Goal: Task Accomplishment & Management: Manage account settings

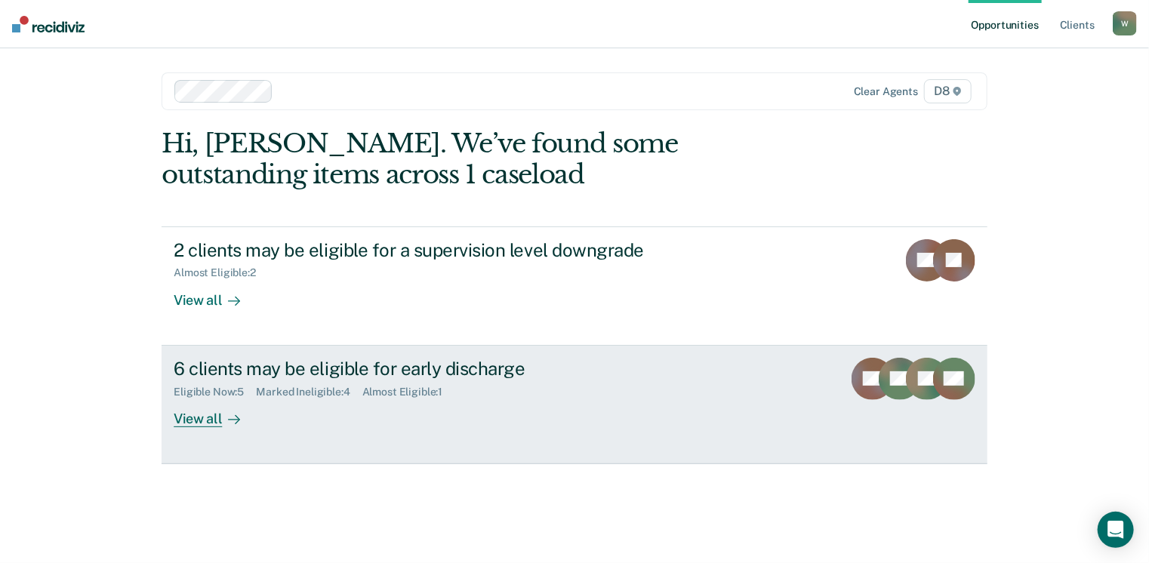
drag, startPoint x: 0, startPoint y: 0, endPoint x: 532, endPoint y: 378, distance: 652.5
click at [532, 380] on div "Eligible Now : 5 Marked Ineligible : 4 Almost Eligible : 1" at bounding box center [439, 389] width 530 height 19
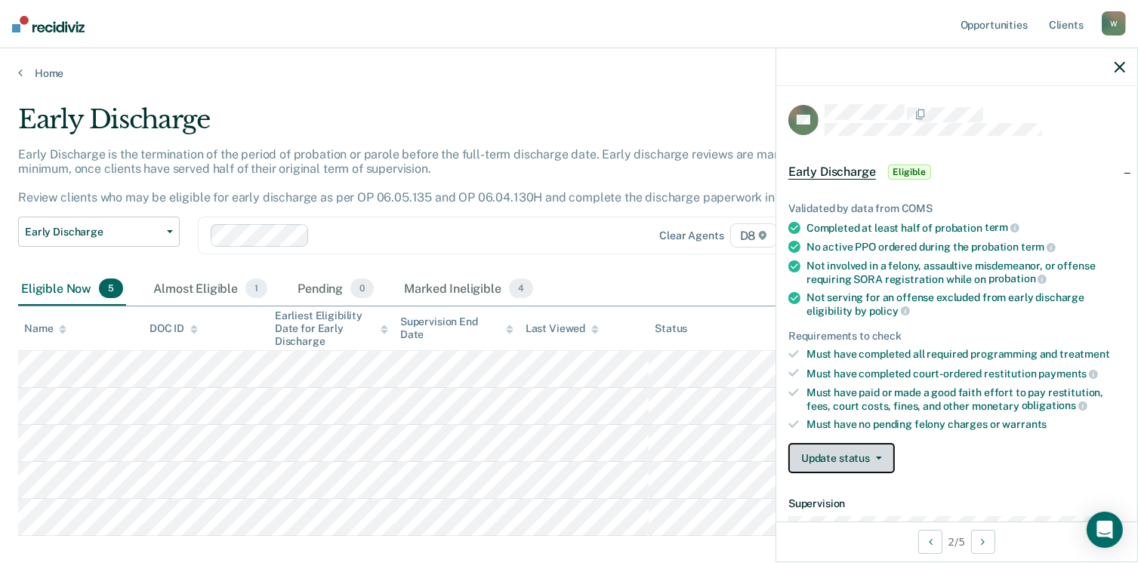
click at [845, 451] on button "Update status" at bounding box center [841, 458] width 106 height 30
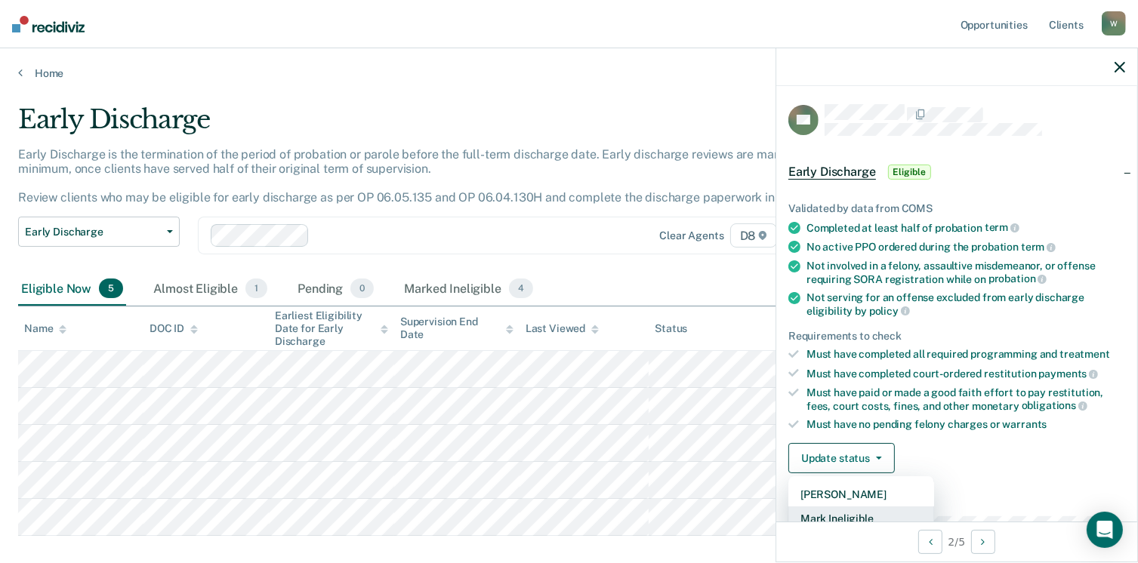
scroll to position [3, 0]
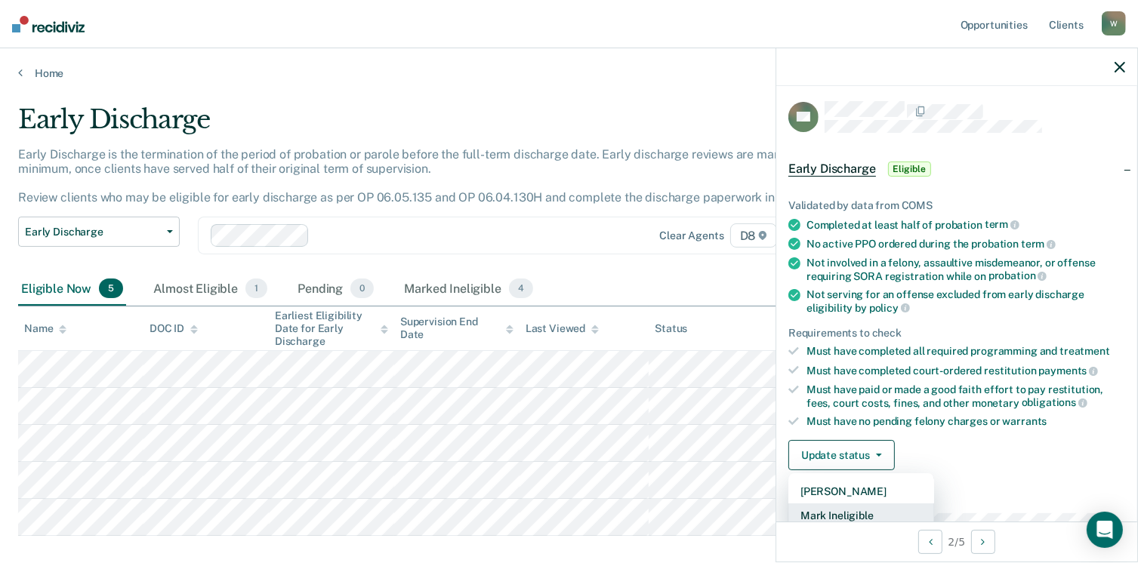
click at [858, 508] on button "Mark Ineligible" at bounding box center [861, 516] width 146 height 24
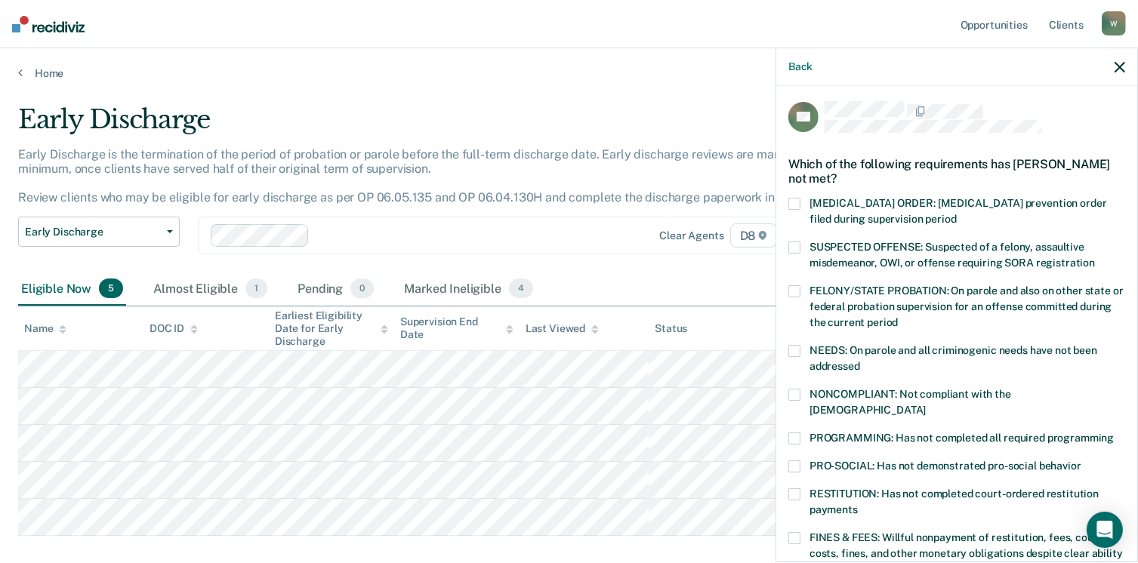
scroll to position [418, 0]
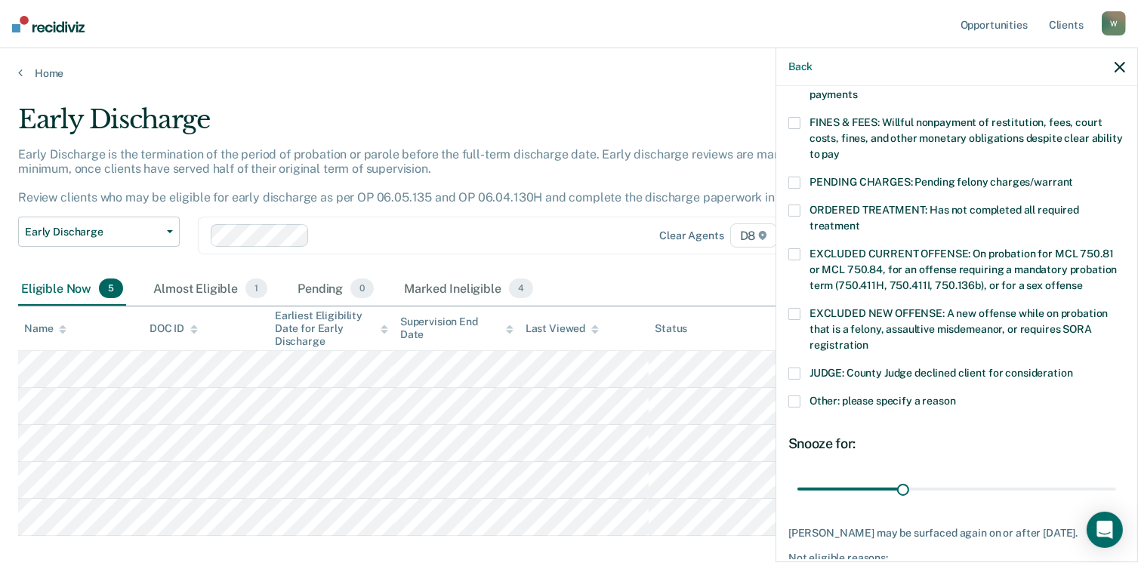
click at [790, 396] on span at bounding box center [794, 402] width 12 height 12
click at [956, 396] on input "Other: please specify a reason" at bounding box center [956, 396] width 0 height 0
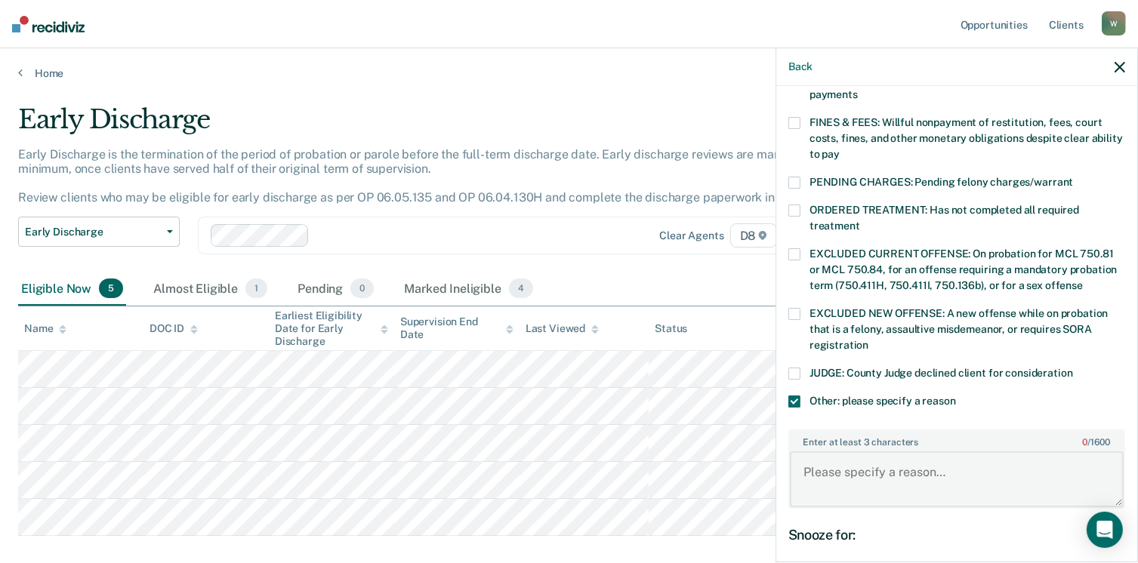
click at [896, 458] on textarea "Enter at least 3 characters 0 / 1600" at bounding box center [957, 480] width 334 height 56
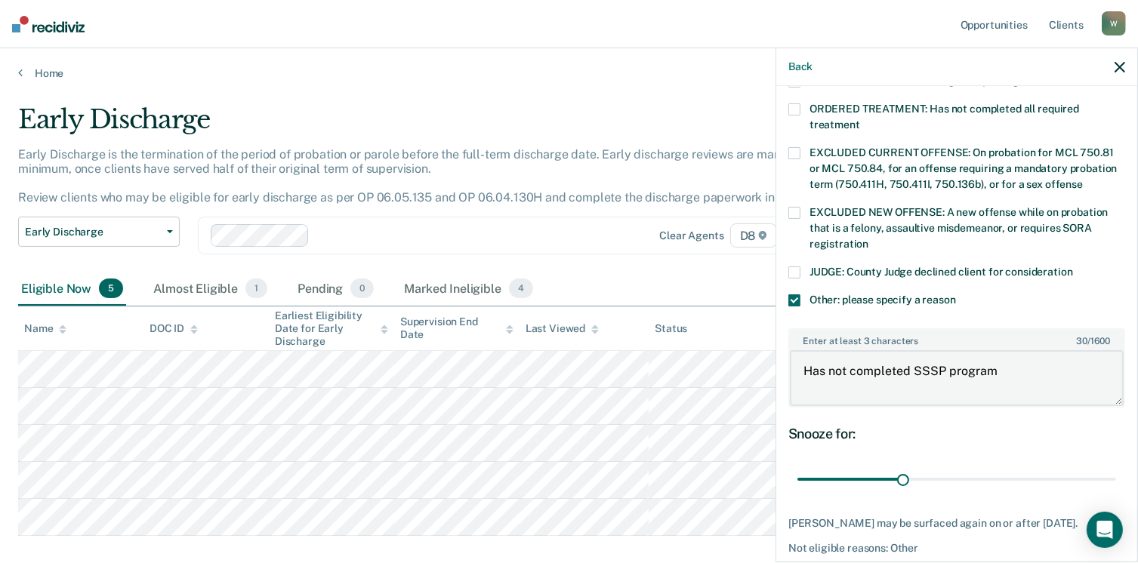
scroll to position [566, 0]
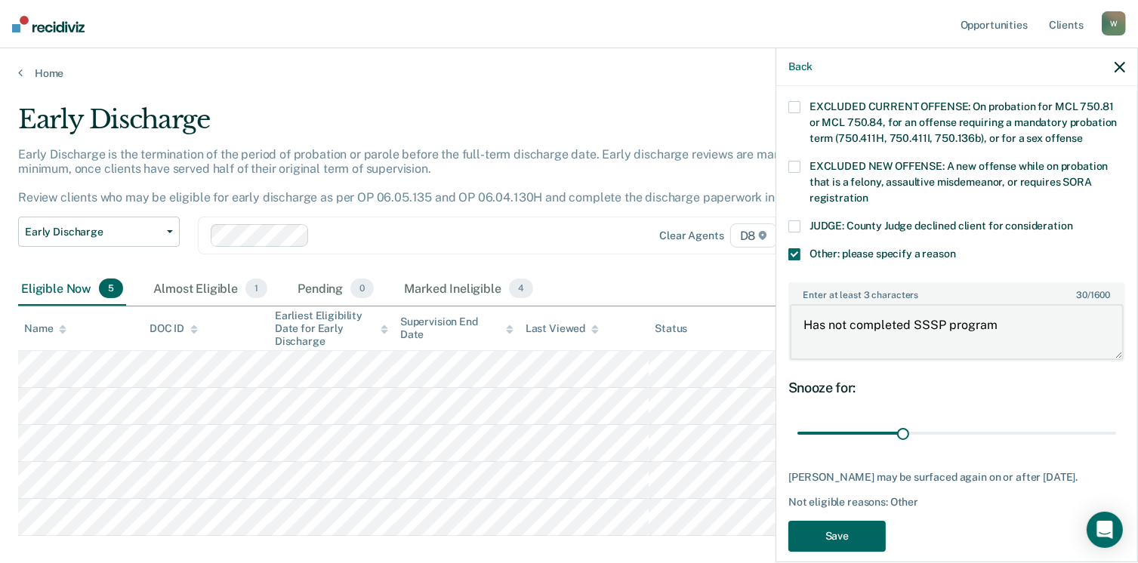
type textarea "Has not completed SSSP program"
click at [840, 521] on button "Save" at bounding box center [836, 536] width 97 height 31
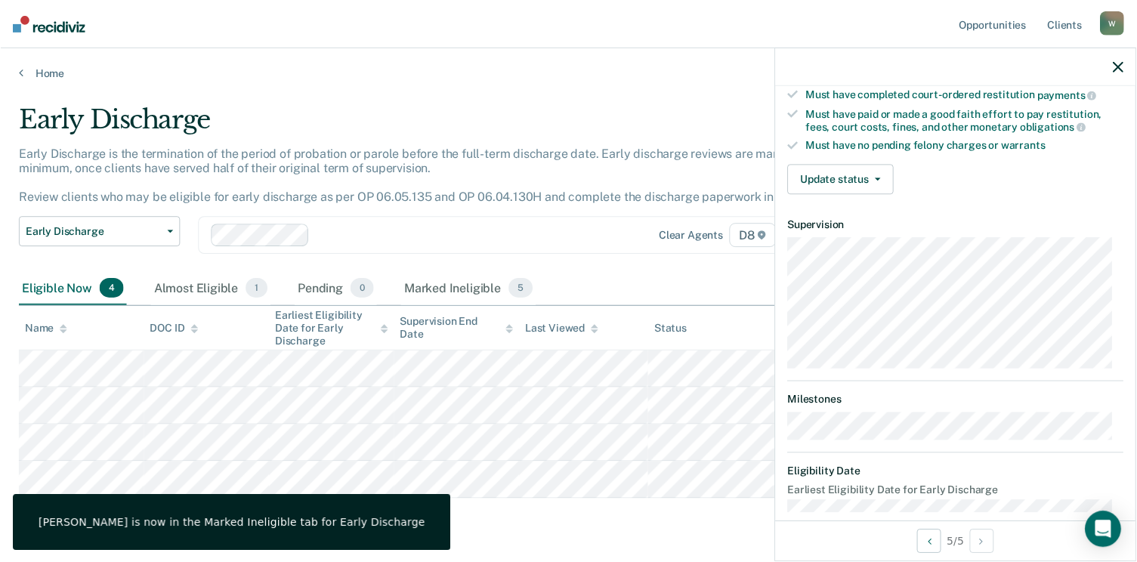
scroll to position [295, 0]
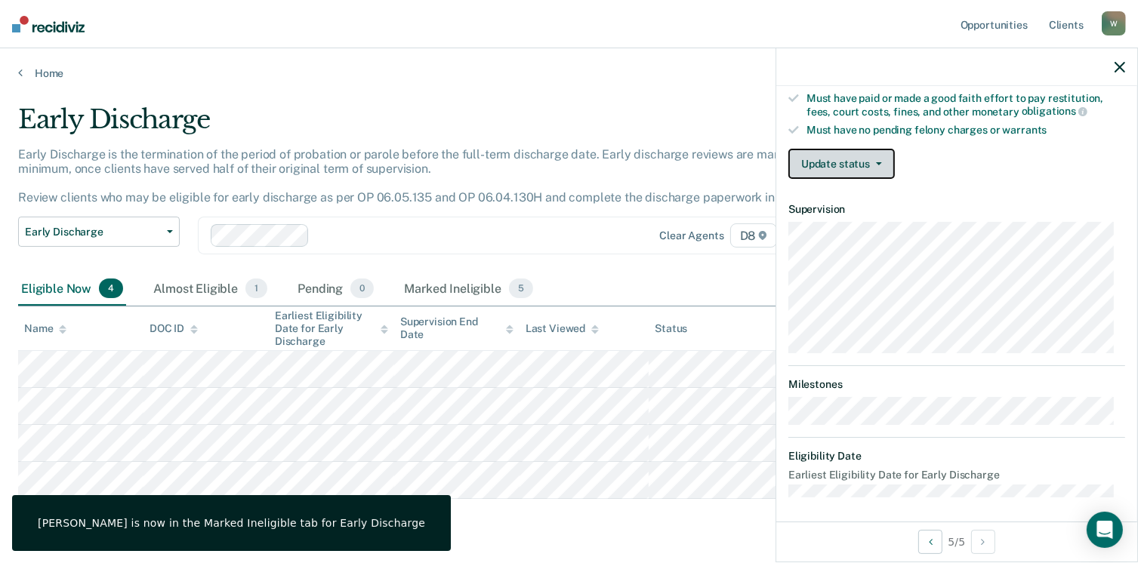
click at [871, 152] on button "Update status" at bounding box center [841, 164] width 106 height 30
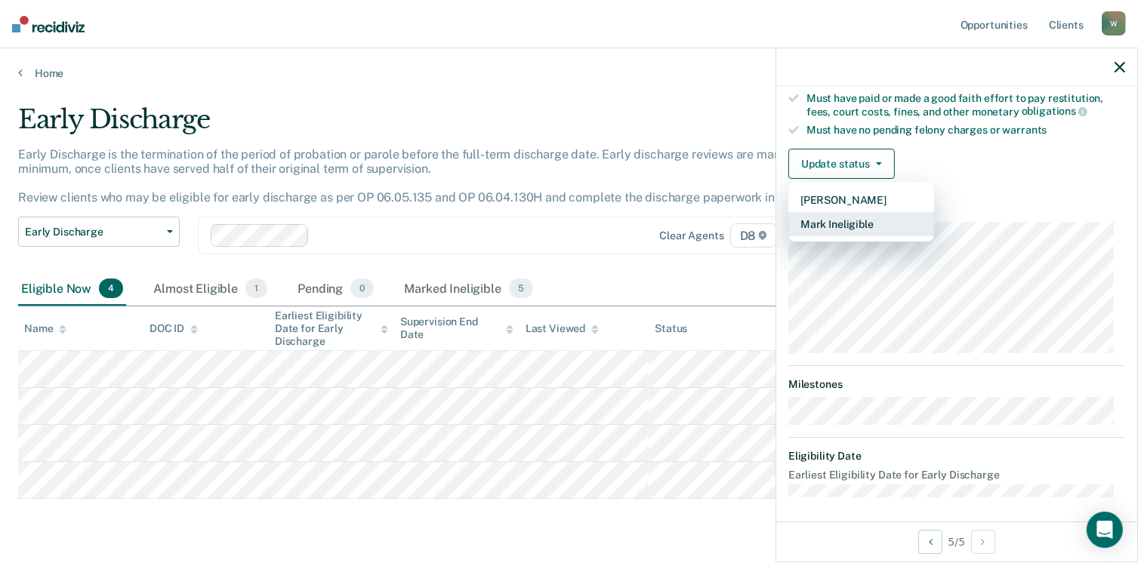
click at [869, 223] on button "Mark Ineligible" at bounding box center [861, 224] width 146 height 24
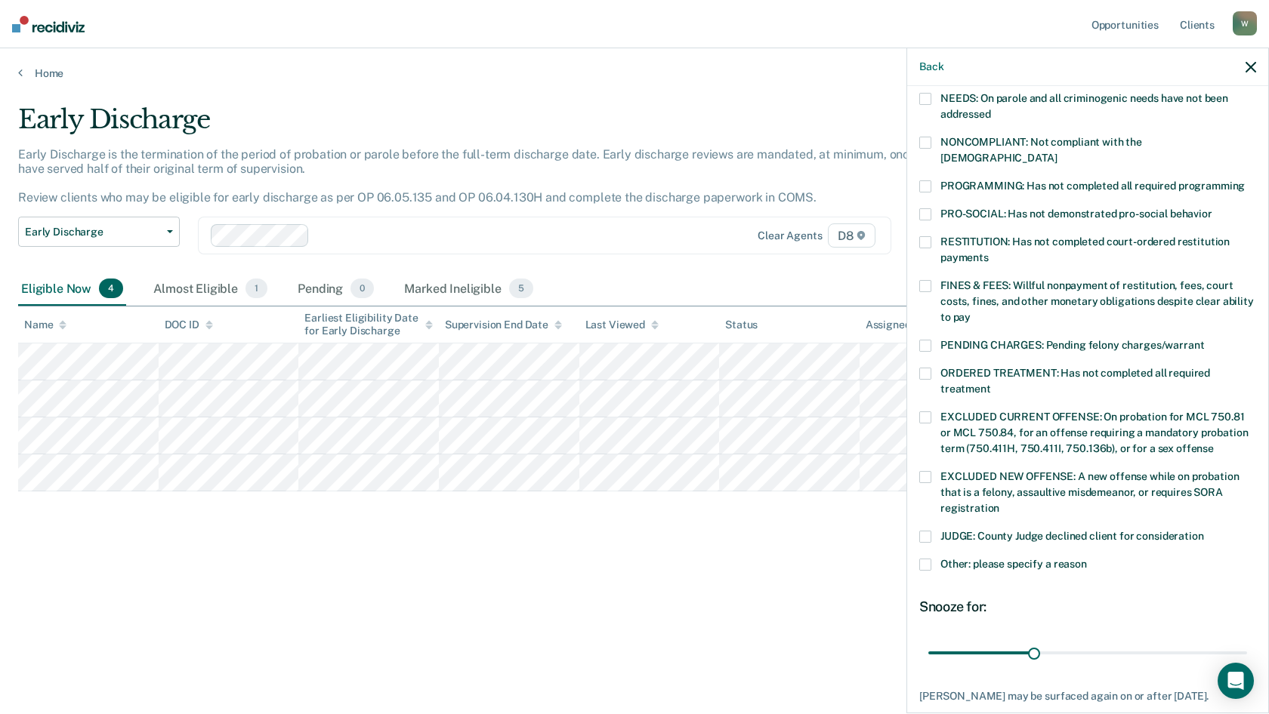
scroll to position [325, 0]
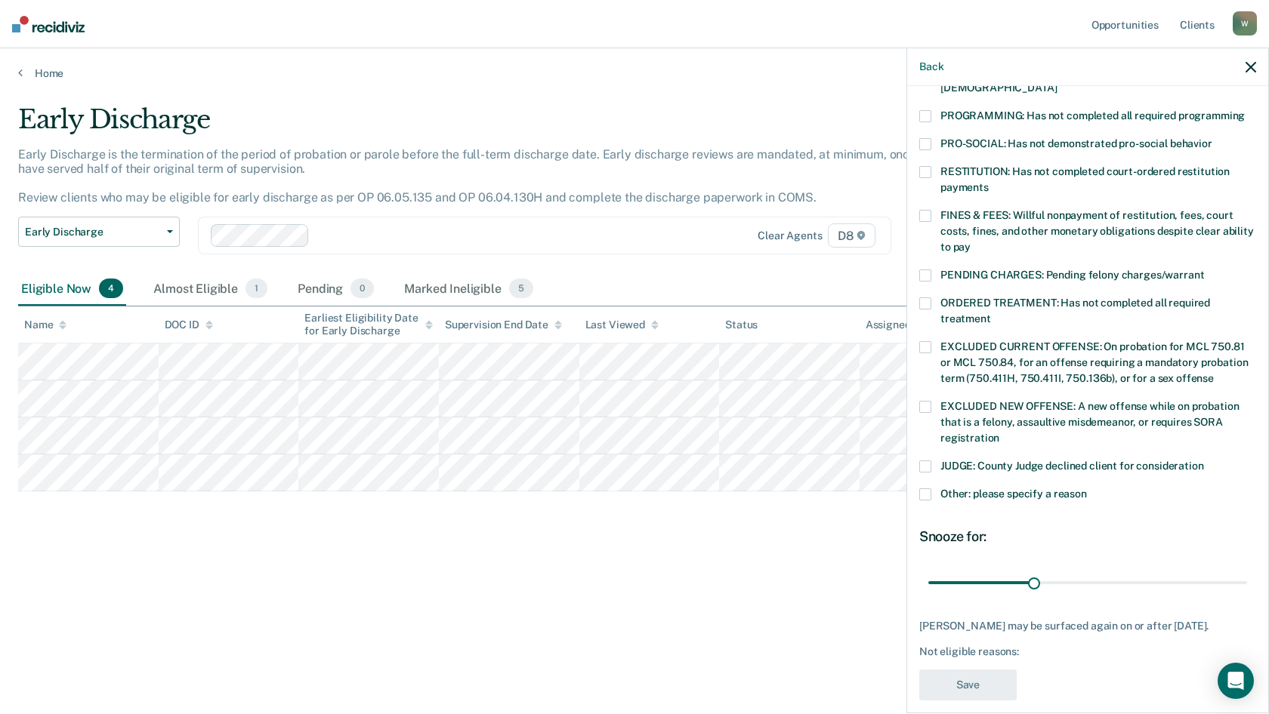
drag, startPoint x: 930, startPoint y: 484, endPoint x: 945, endPoint y: 489, distance: 15.8
click at [930, 489] on label "Other: please specify a reason" at bounding box center [1087, 497] width 337 height 16
click at [1087, 489] on input "Other: please specify a reason" at bounding box center [1087, 489] width 0 height 0
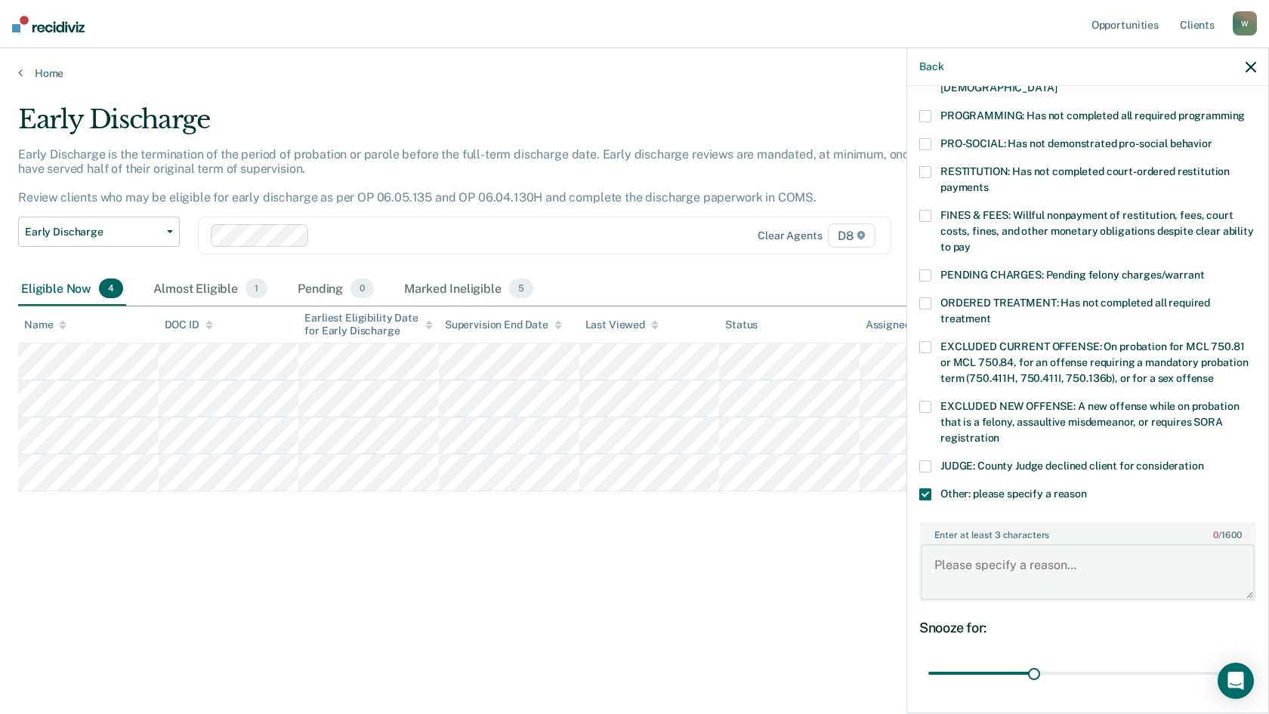
drag, startPoint x: 1017, startPoint y: 550, endPoint x: 1037, endPoint y: 554, distance: 20.1
click at [1022, 553] on textarea "Enter at least 3 characters 0 / 1600" at bounding box center [1088, 572] width 334 height 56
type textarea "V"
type textarea "N"
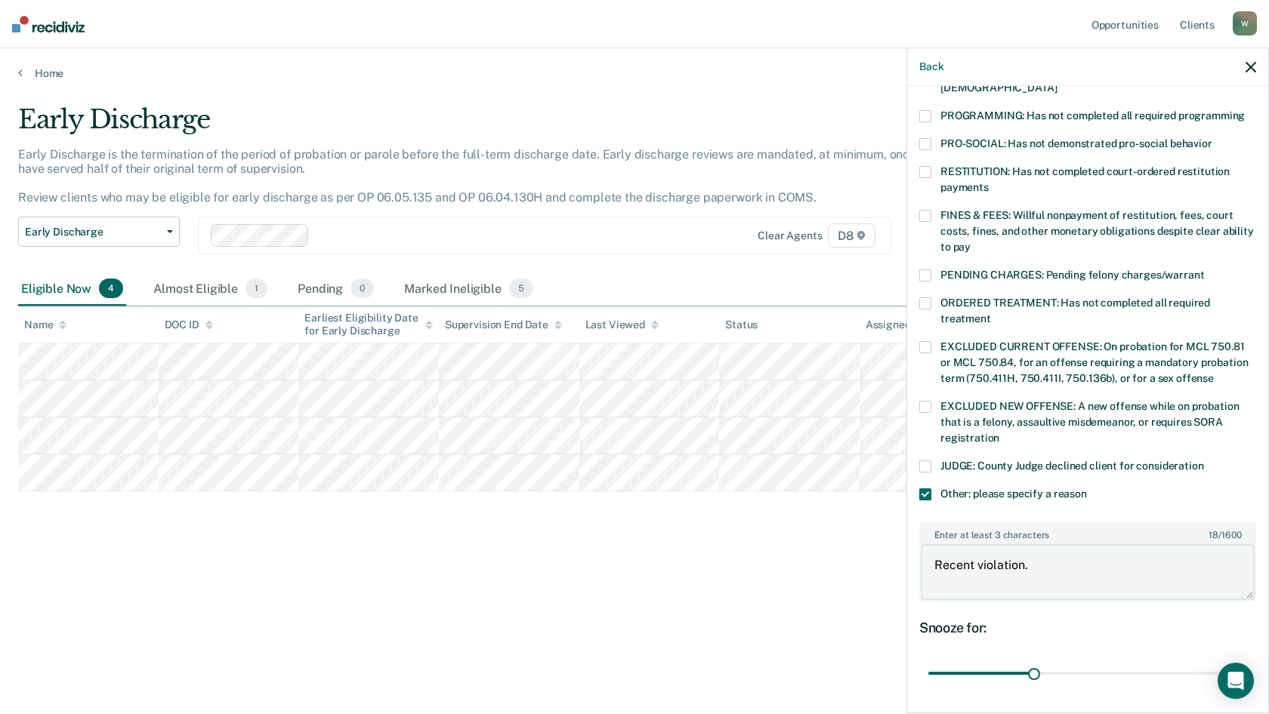
scroll to position [417, 0]
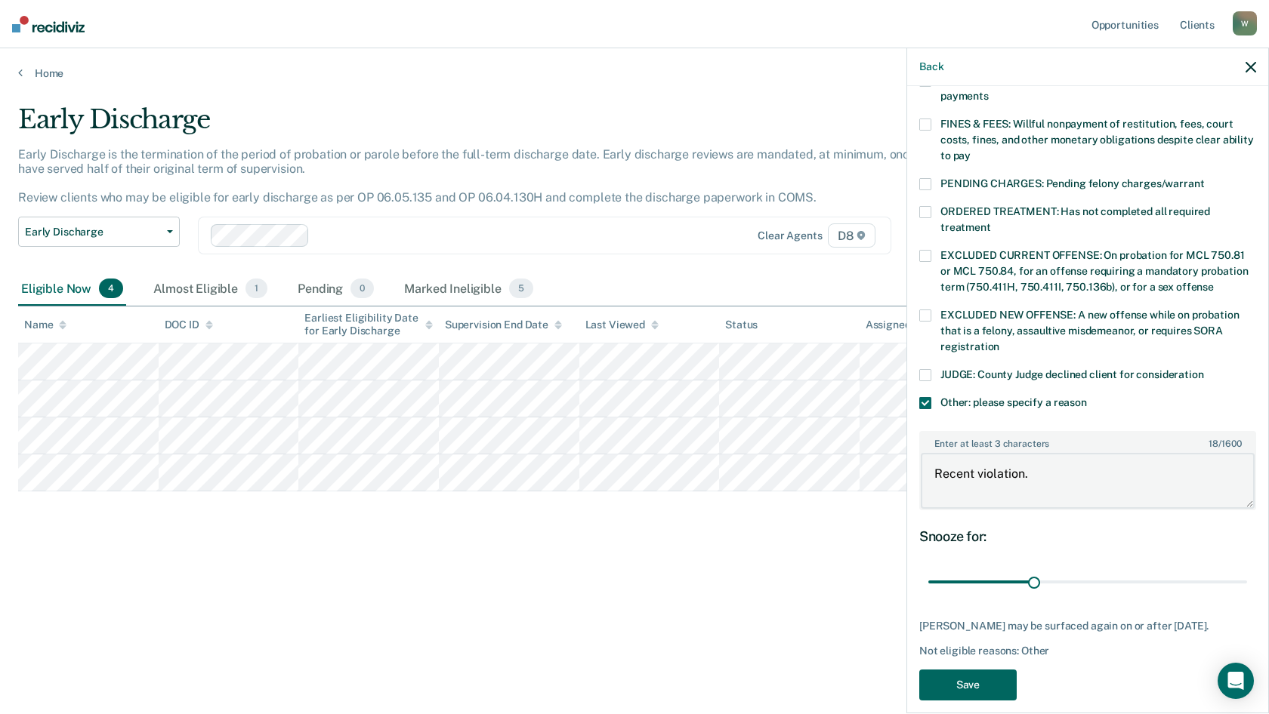
type textarea "Recent violation."
click at [981, 563] on button "Save" at bounding box center [967, 685] width 97 height 31
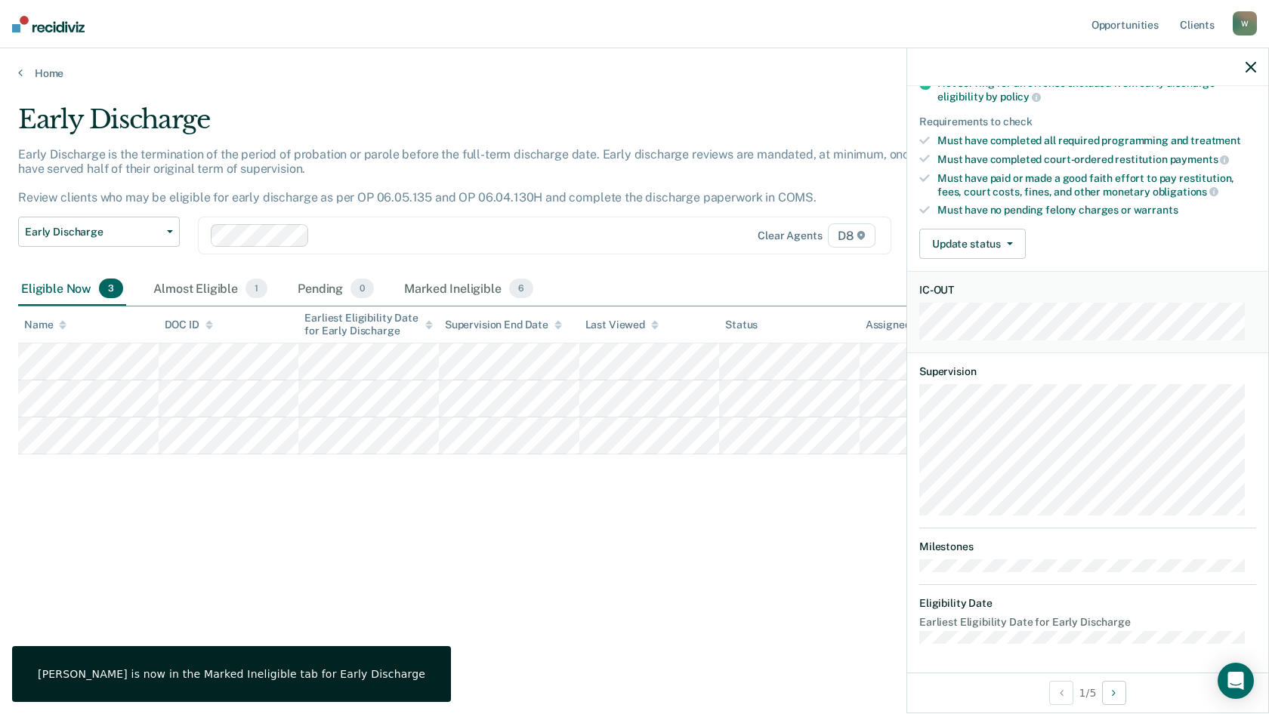
scroll to position [132, 0]
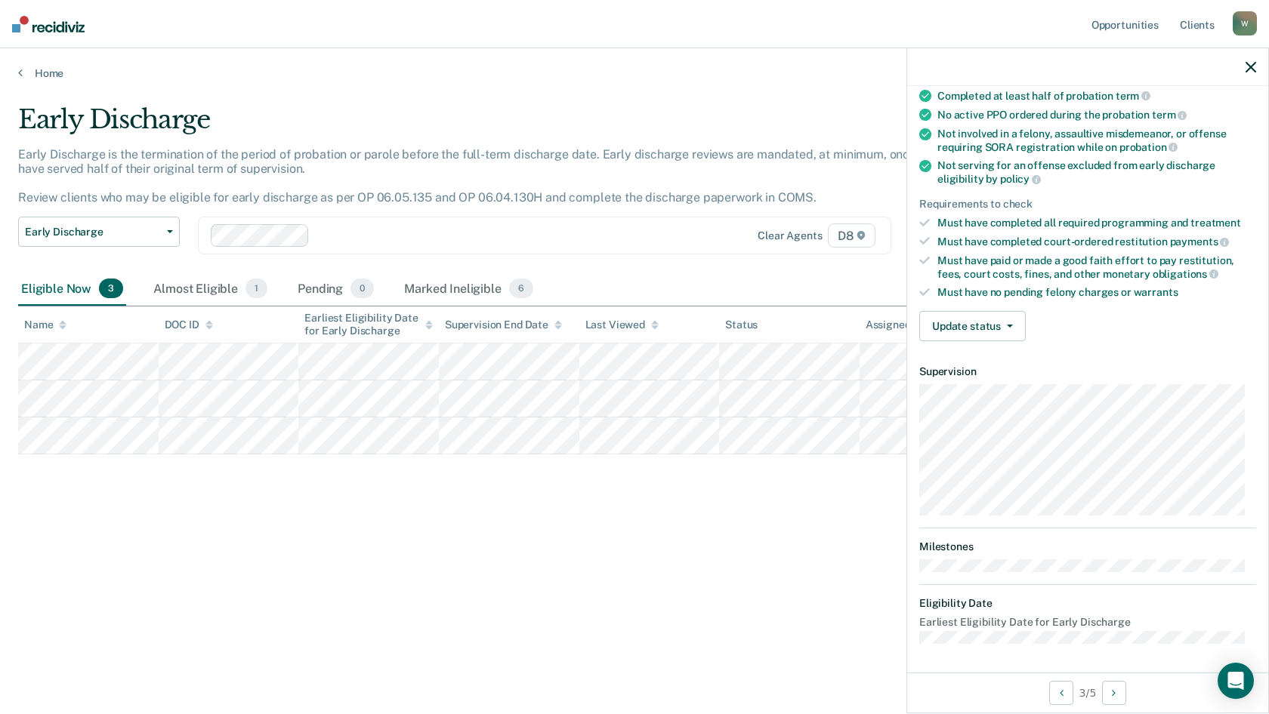
click at [619, 458] on div "Early Discharge Early Discharge is the termination of the period of probation o…" at bounding box center [634, 352] width 1232 height 497
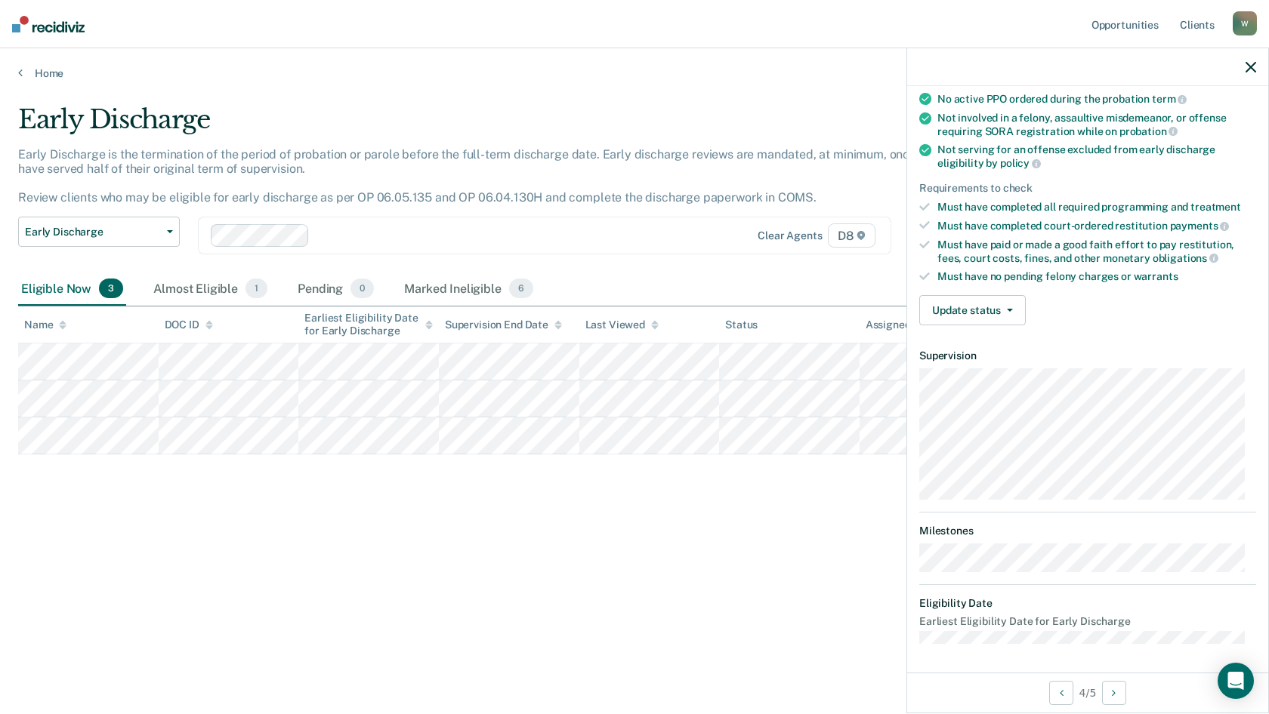
drag, startPoint x: 788, startPoint y: 144, endPoint x: 1112, endPoint y: 72, distance: 331.1
click at [791, 143] on div "Early Discharge" at bounding box center [493, 125] width 951 height 43
click at [1149, 56] on div at bounding box center [1087, 67] width 361 height 38
click at [1149, 71] on icon "button" at bounding box center [1250, 67] width 11 height 11
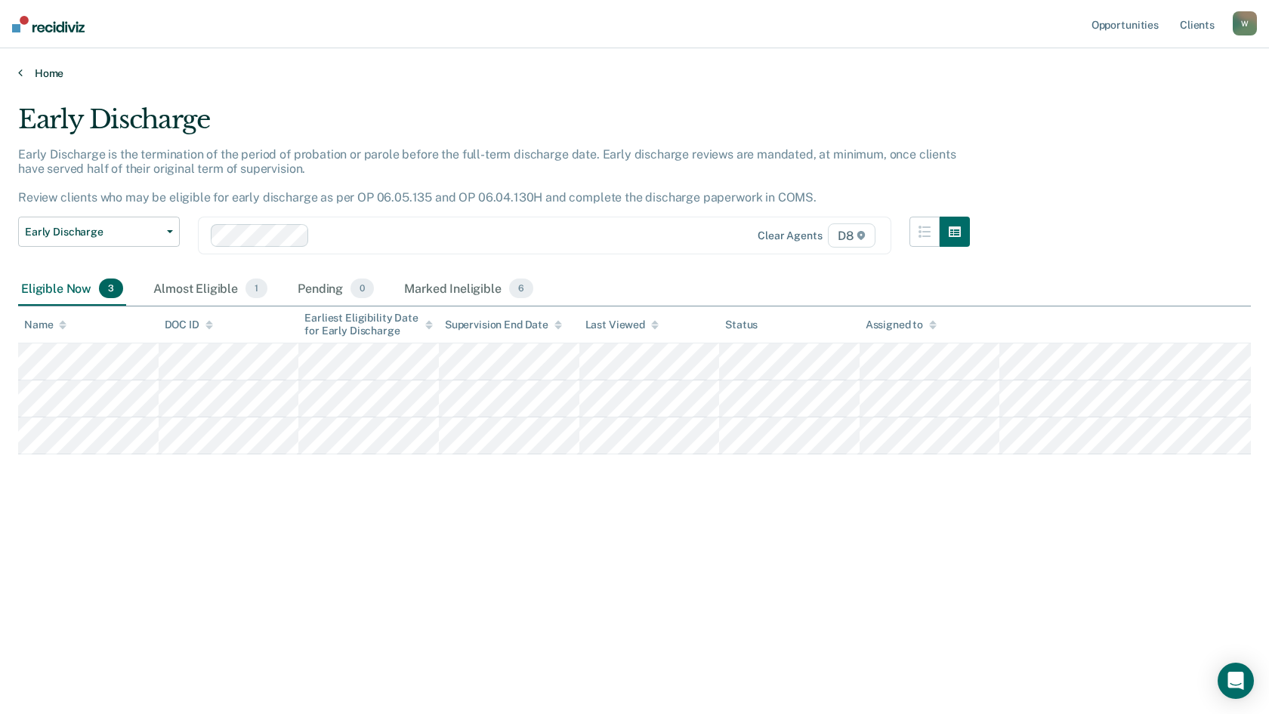
click at [38, 76] on link "Home" at bounding box center [634, 73] width 1232 height 14
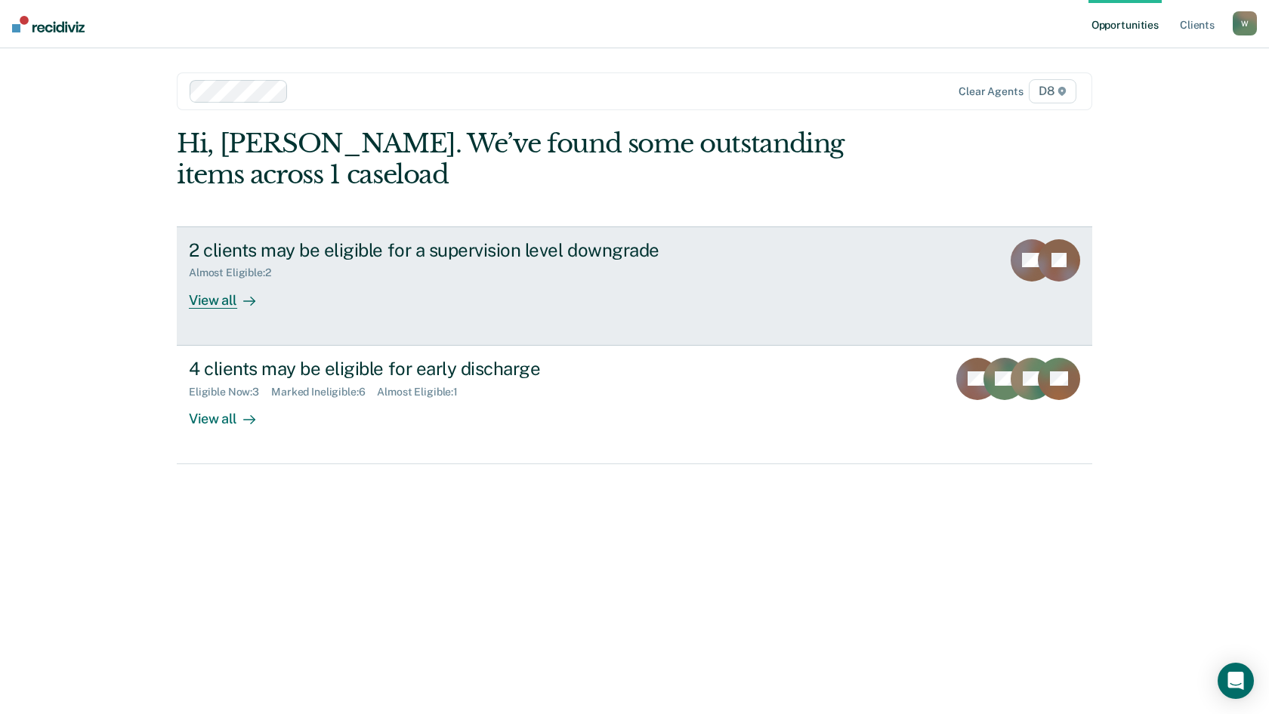
click at [449, 291] on div "2 clients may be eligible for a supervision level downgrade Almost Eligible : 2…" at bounding box center [472, 273] width 566 height 69
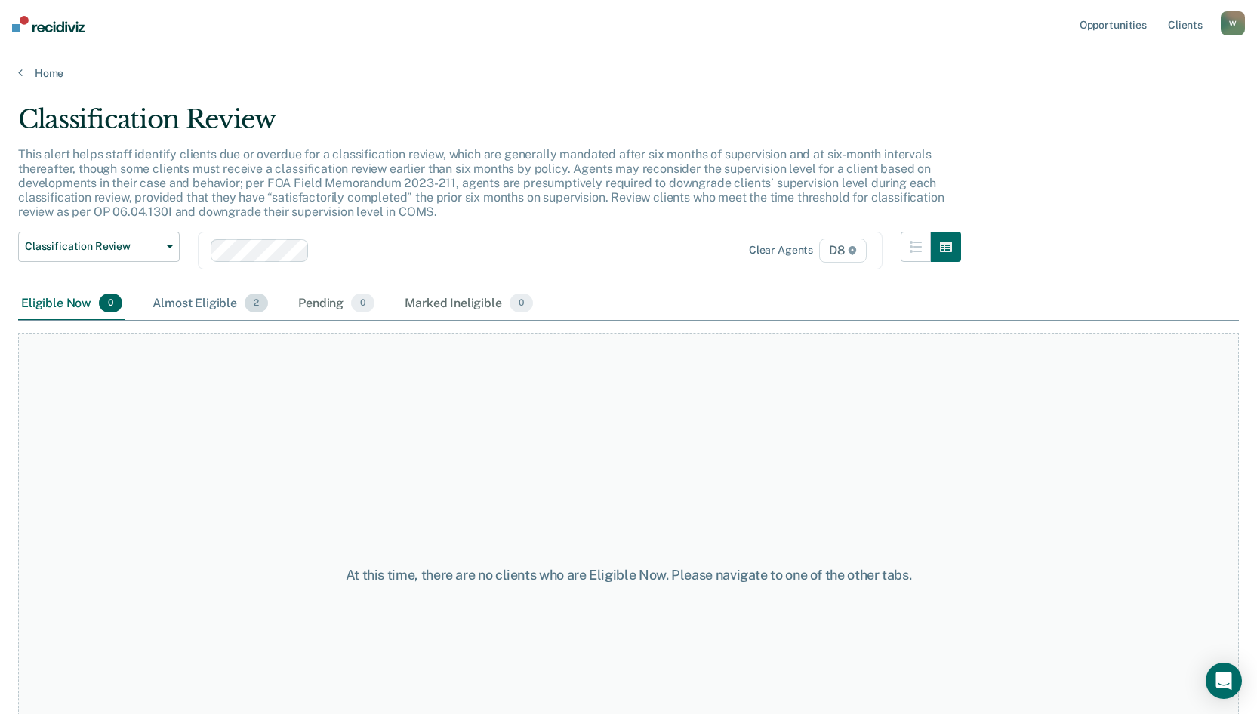
click at [205, 309] on div "Almost Eligible 2" at bounding box center [211, 304] width 122 height 33
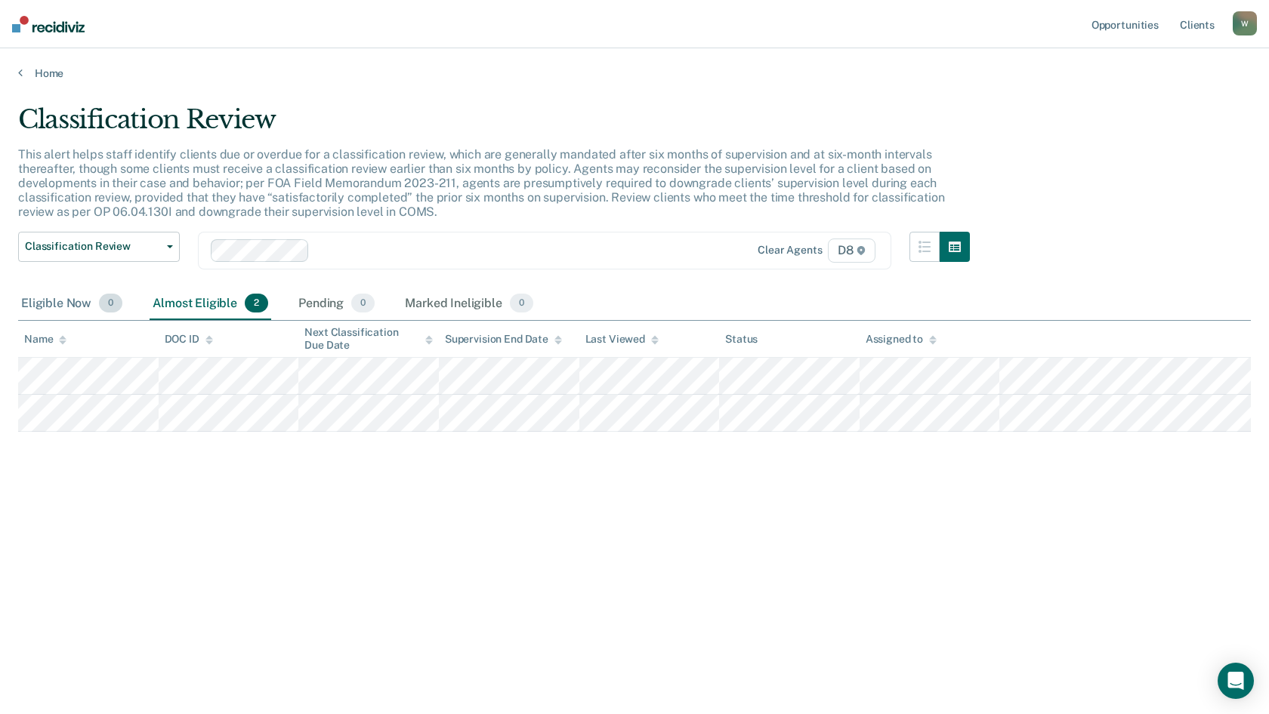
click at [73, 304] on div "Eligible Now 0" at bounding box center [71, 304] width 107 height 33
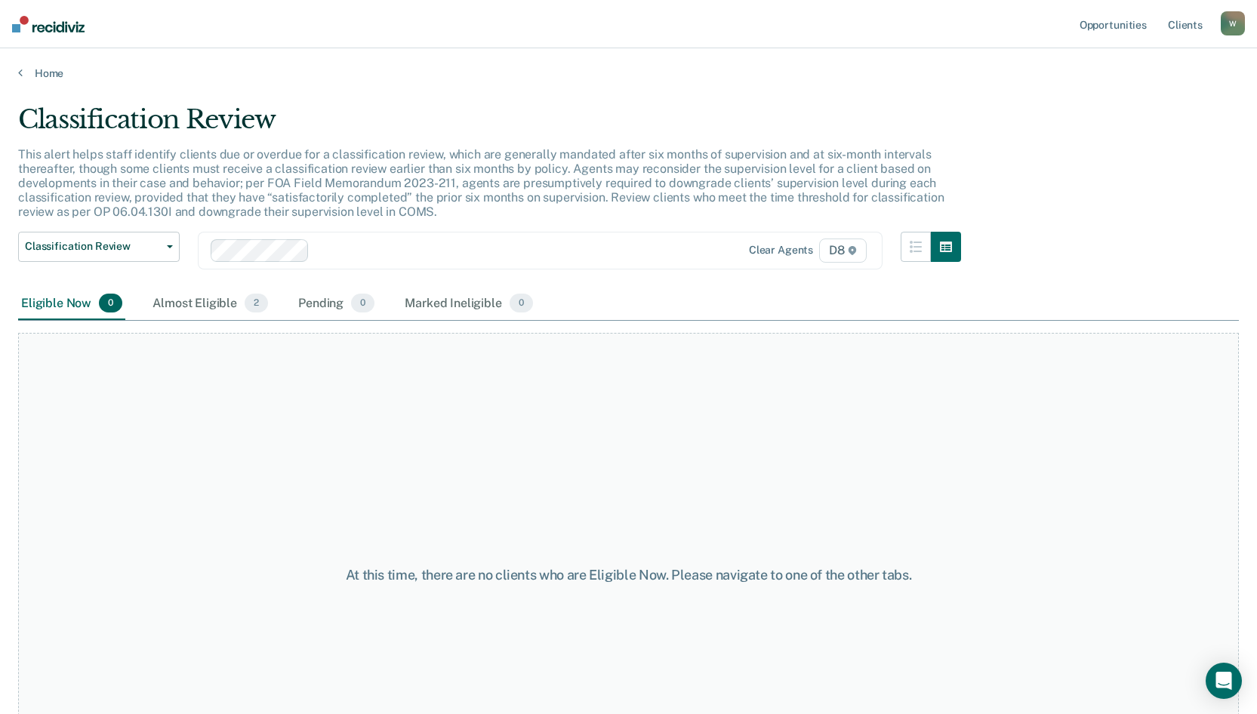
click at [29, 81] on main "Classification Review This alert helps staff identify clients due or overdue fo…" at bounding box center [628, 395] width 1257 height 630
click at [43, 76] on link "Home" at bounding box center [628, 73] width 1221 height 14
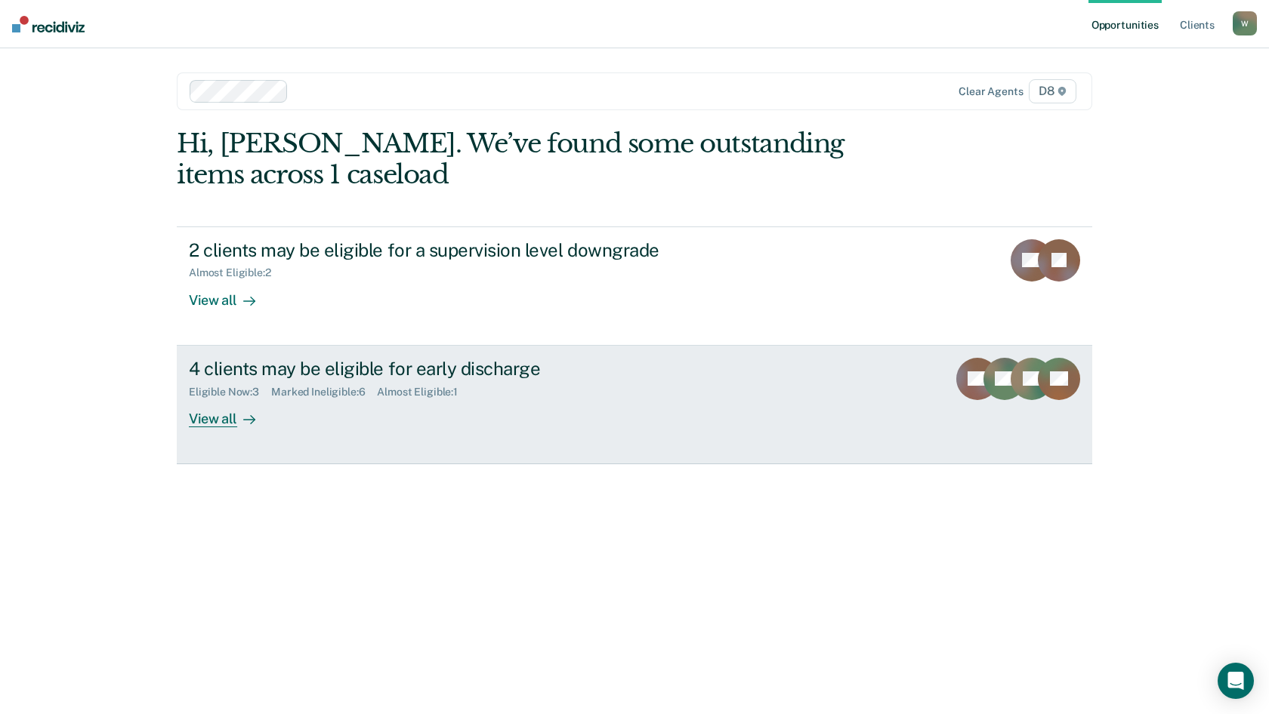
click at [286, 403] on div "4 clients may be eligible for early discharge Eligible Now : 3 Marked Ineligibl…" at bounding box center [472, 392] width 566 height 69
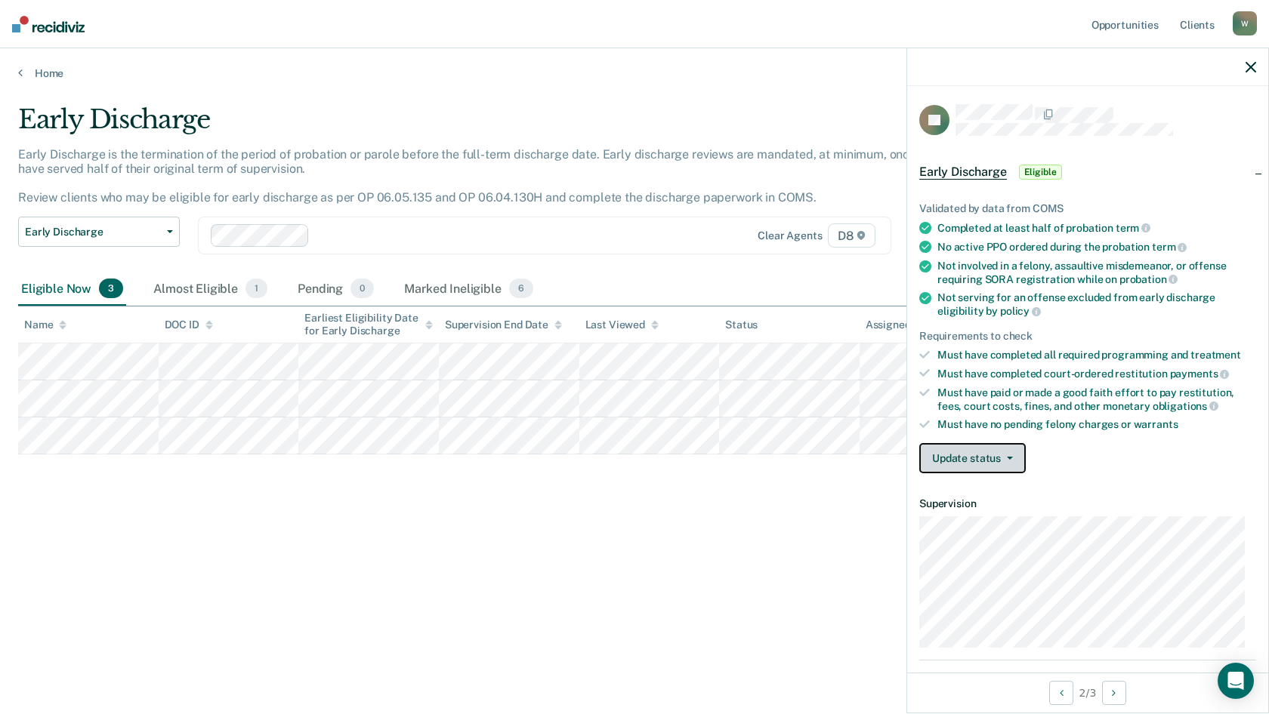
click at [1008, 461] on button "Update status" at bounding box center [972, 458] width 106 height 30
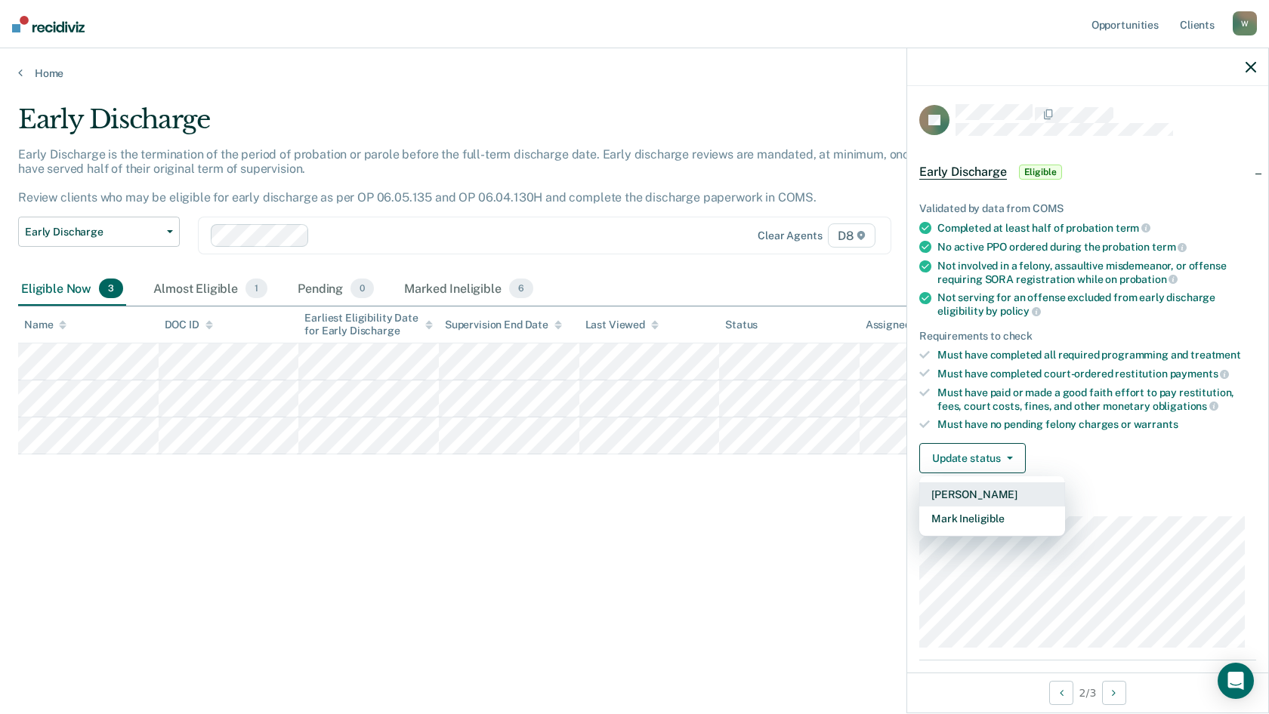
click at [1026, 495] on button "[PERSON_NAME]" at bounding box center [992, 495] width 146 height 24
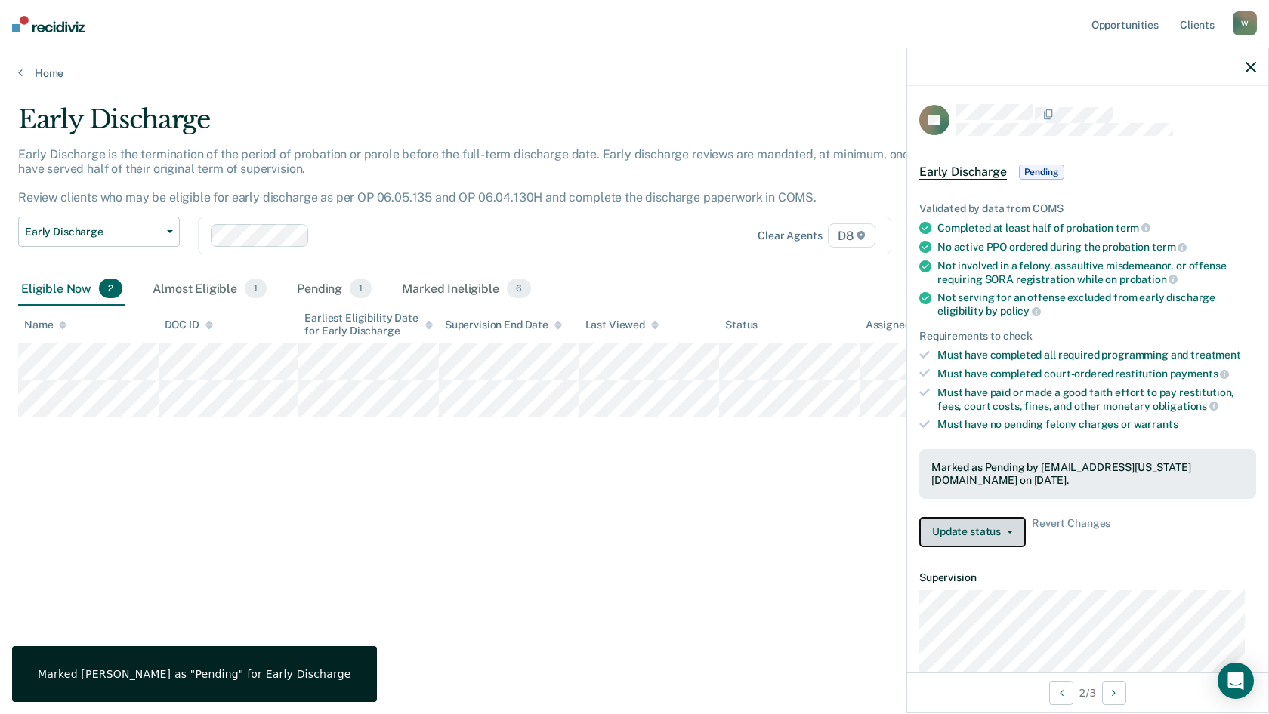
scroll to position [206, 0]
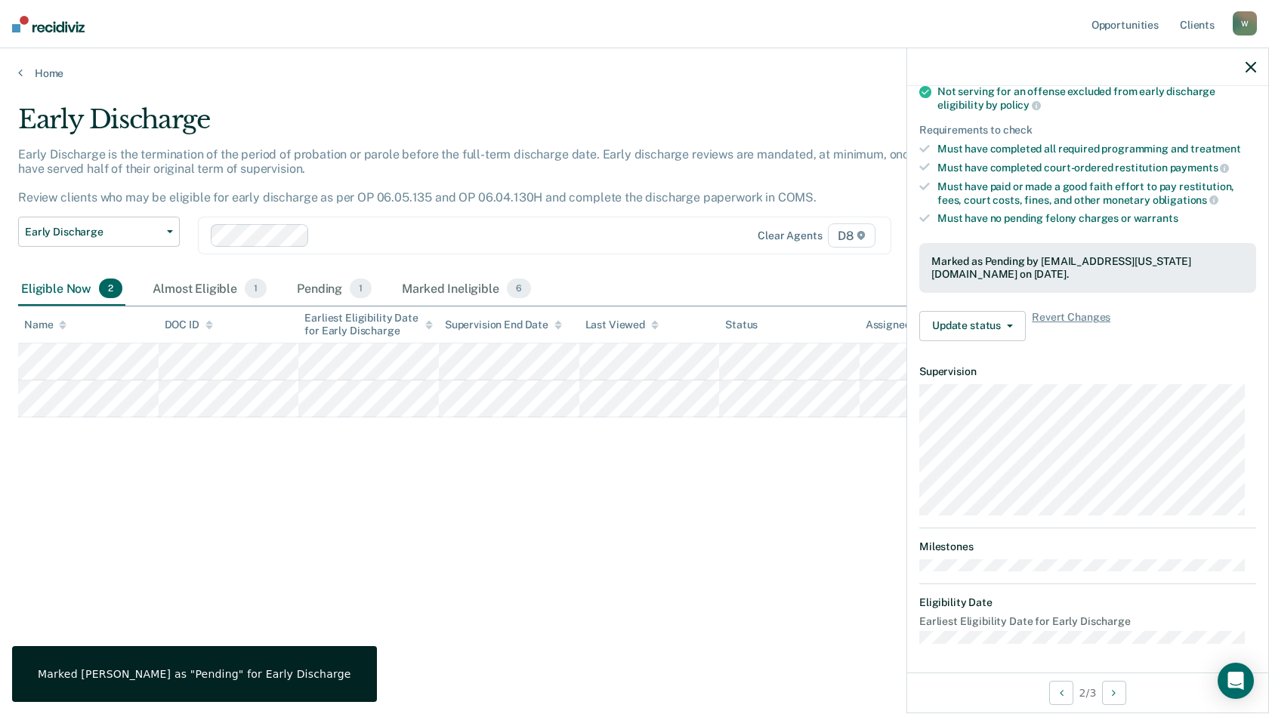
click at [1060, 289] on div "Marked as Pending by [EMAIL_ADDRESS][US_STATE][DOMAIN_NAME] on [DATE]." at bounding box center [1087, 268] width 337 height 50
click at [969, 274] on div "Marked as Pending by [EMAIL_ADDRESS][US_STATE][DOMAIN_NAME] on [DATE]." at bounding box center [1087, 268] width 313 height 26
